Goal: Task Accomplishment & Management: Use online tool/utility

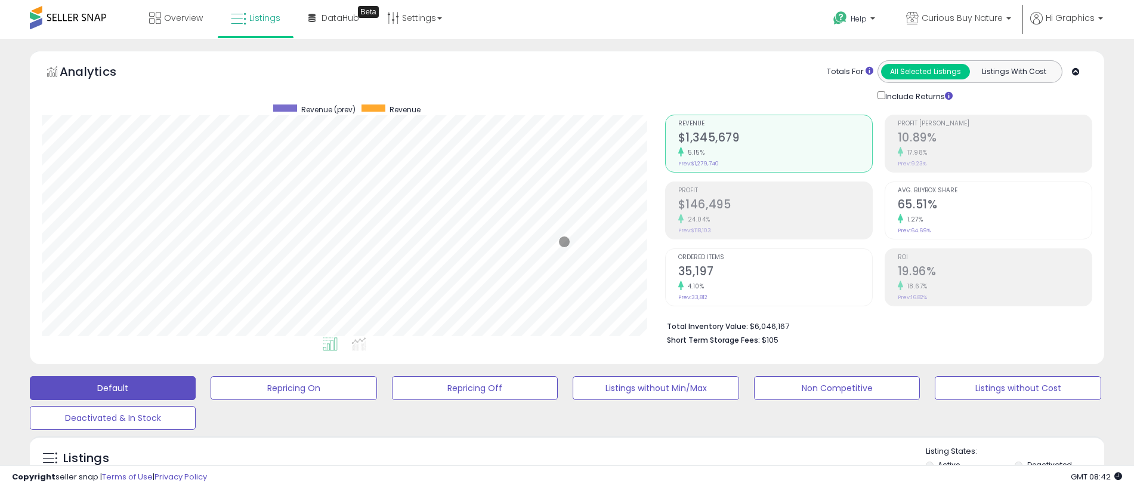
scroll to position [245, 623]
click at [965, 18] on span "Curious Buy Nature" at bounding box center [962, 18] width 81 height 12
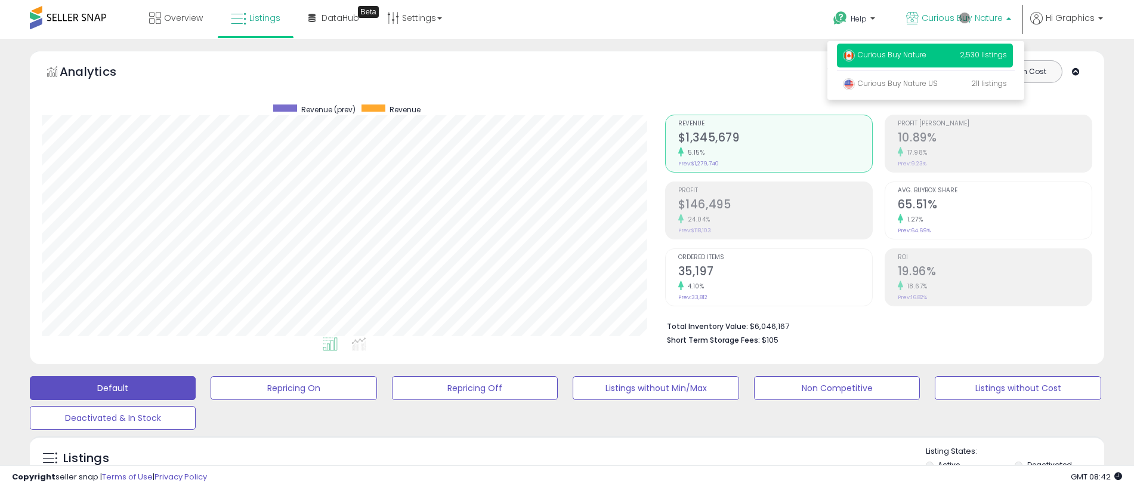
click at [927, 57] on p "Curious Buy Nature 2,530 listings" at bounding box center [925, 56] width 176 height 24
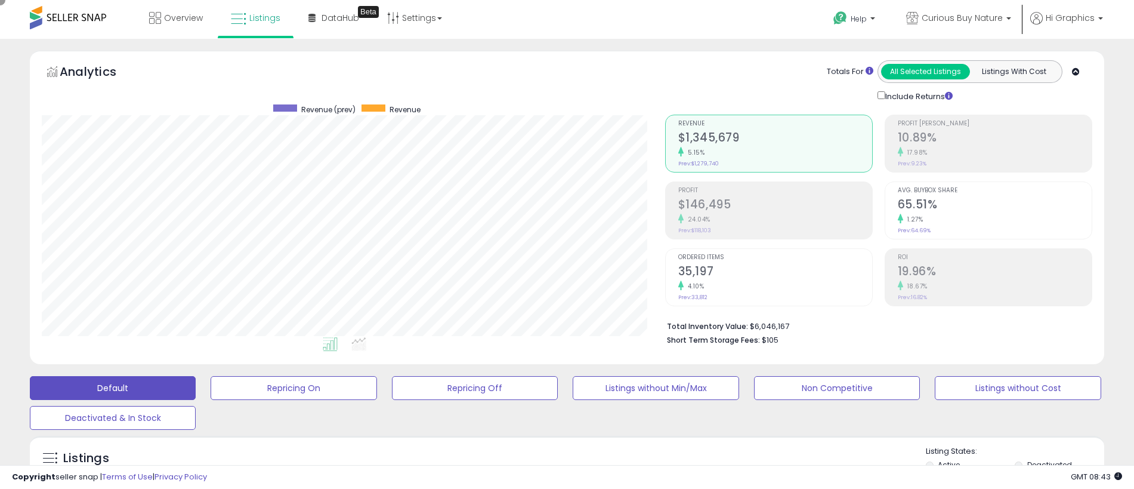
scroll to position [265, 0]
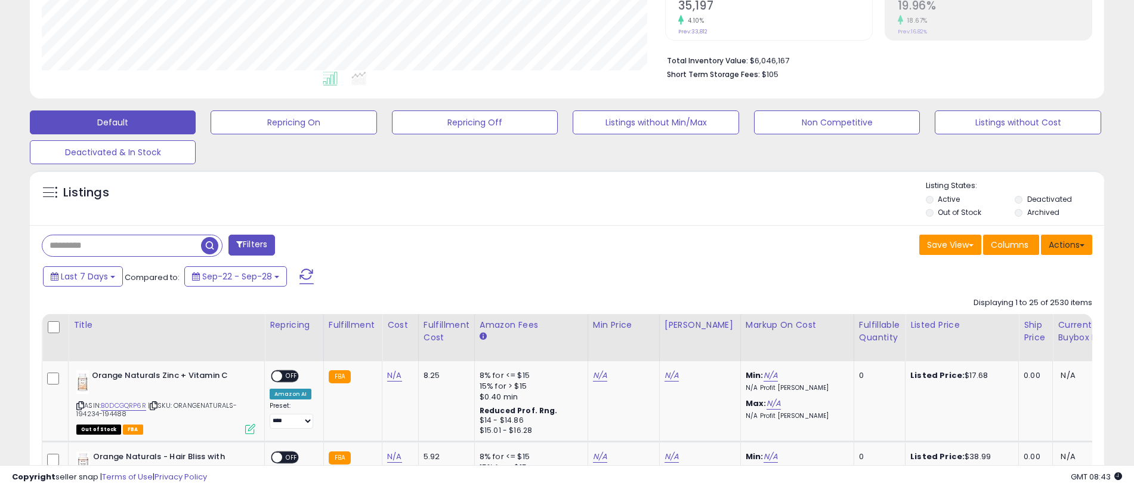
click at [1067, 244] on button "Actions" at bounding box center [1066, 244] width 51 height 20
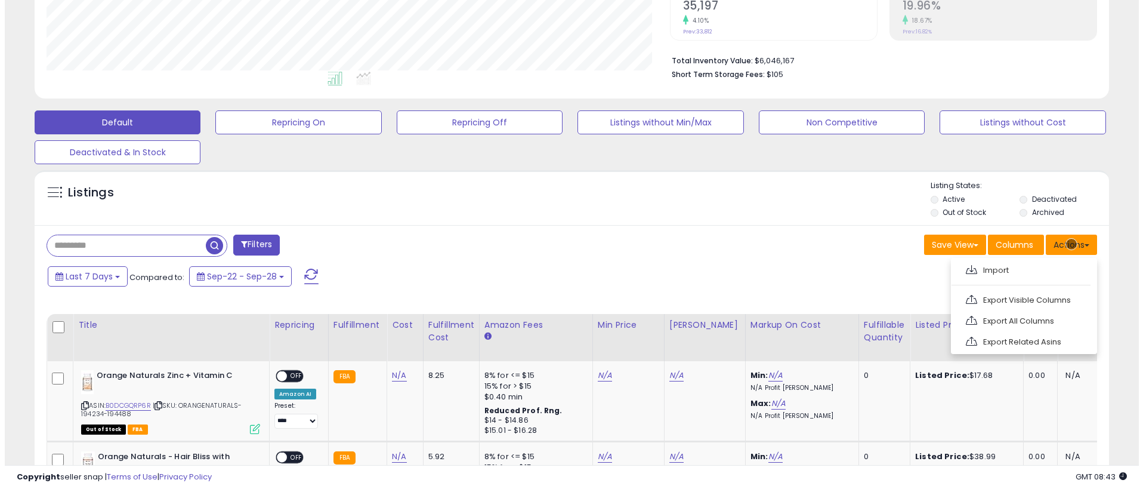
scroll to position [291, 0]
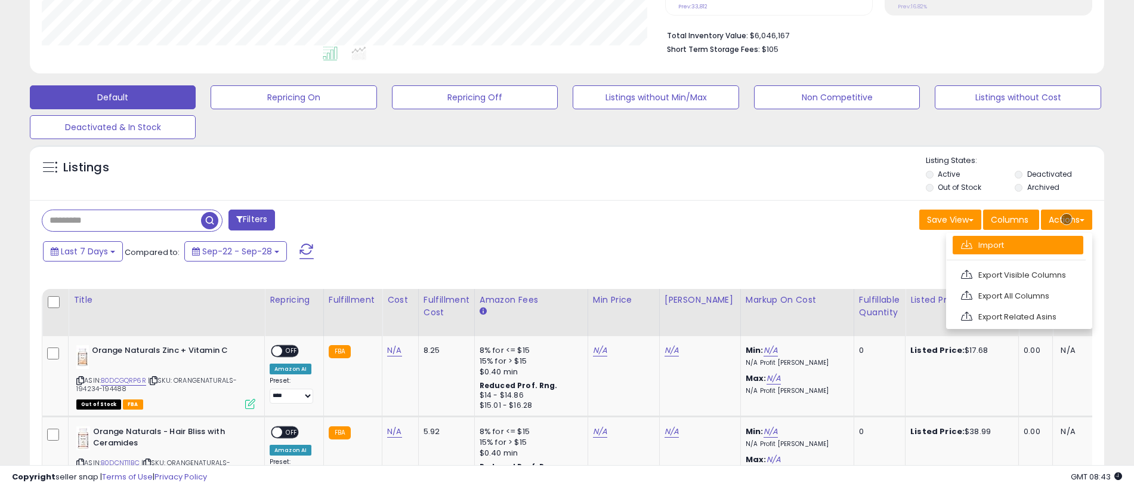
click at [1018, 245] on link "Import" at bounding box center [1018, 245] width 131 height 18
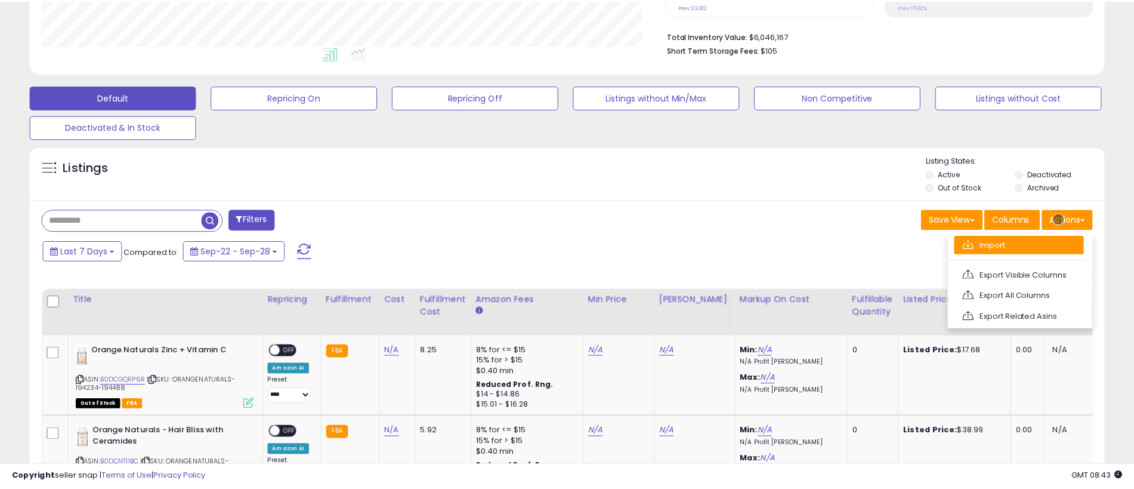
scroll to position [245, 628]
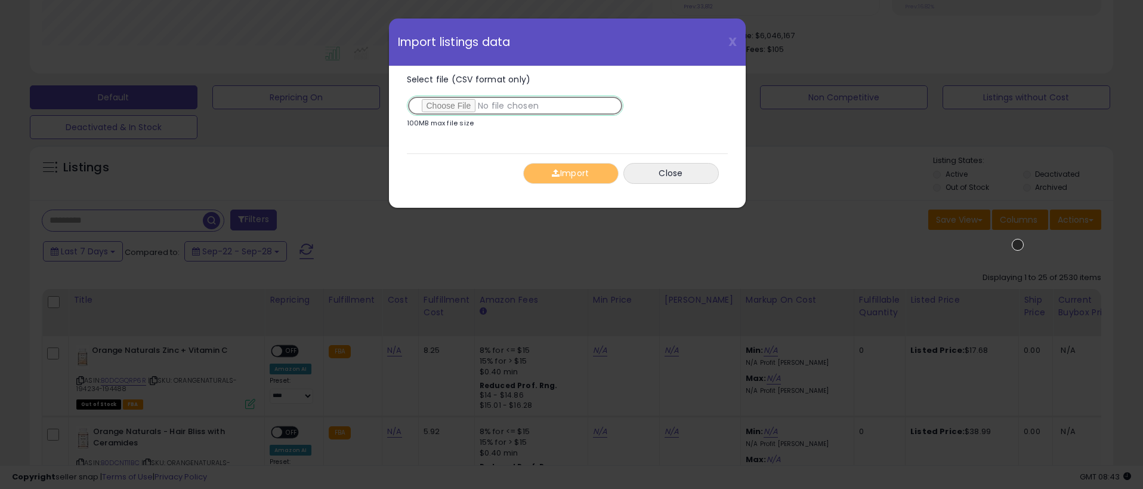
click at [512, 106] on input "Select file (CSV format only)" at bounding box center [515, 105] width 217 height 20
type input "**********"
click at [570, 173] on button "Import" at bounding box center [570, 173] width 95 height 21
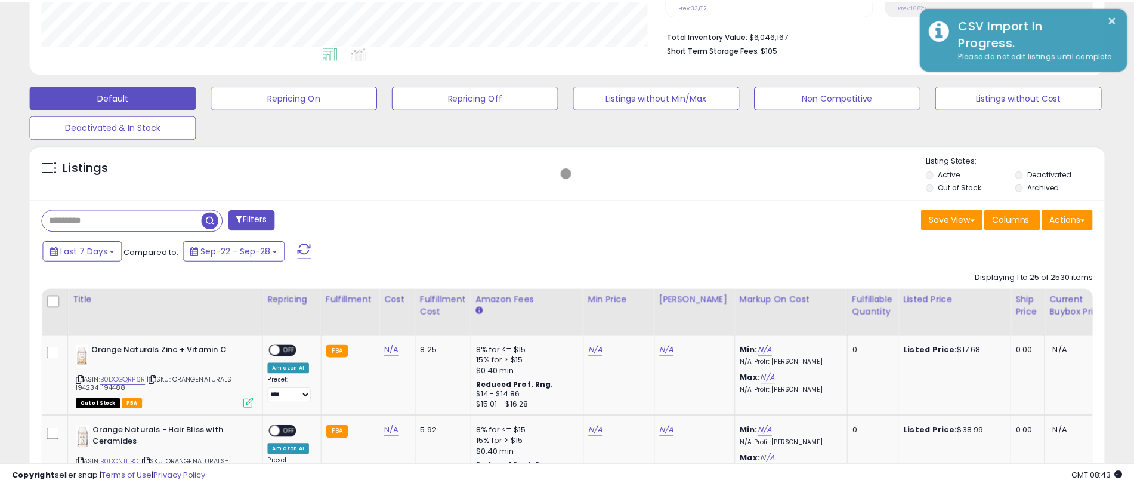
scroll to position [596373, 595994]
